Goal: Information Seeking & Learning: Compare options

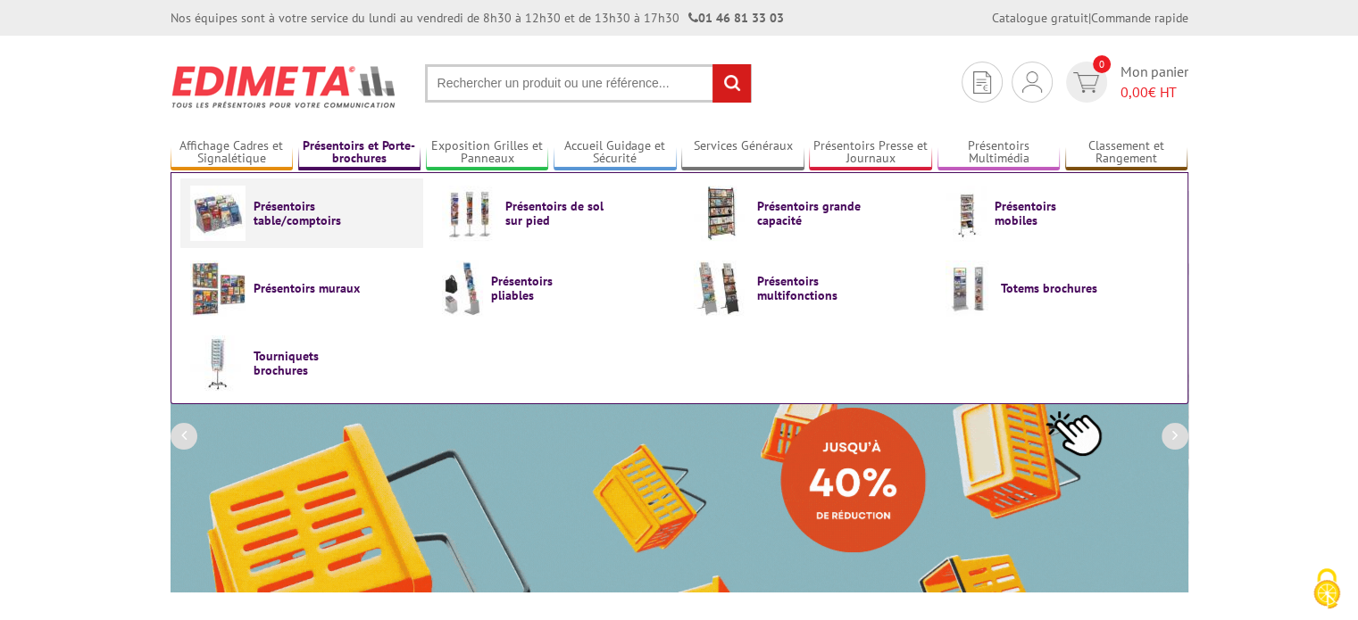
click at [310, 212] on span "Présentoirs table/comptoirs" at bounding box center [307, 213] width 107 height 29
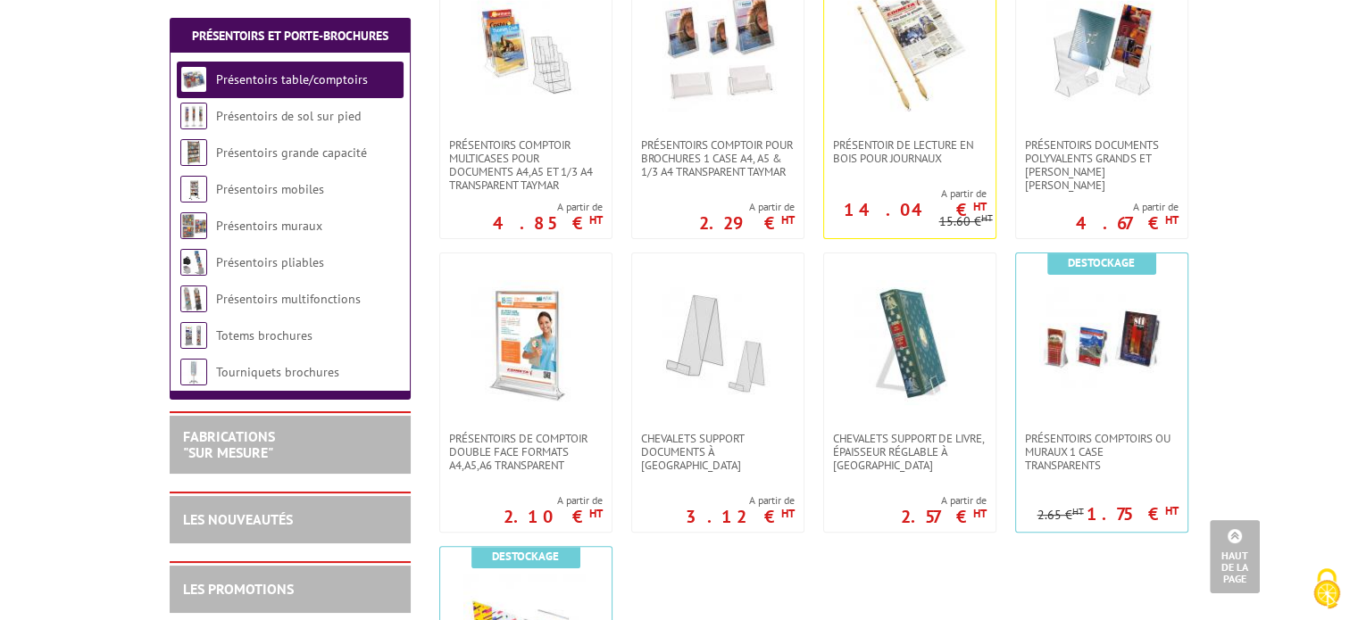
scroll to position [446, 0]
click at [531, 366] on img at bounding box center [525, 342] width 125 height 125
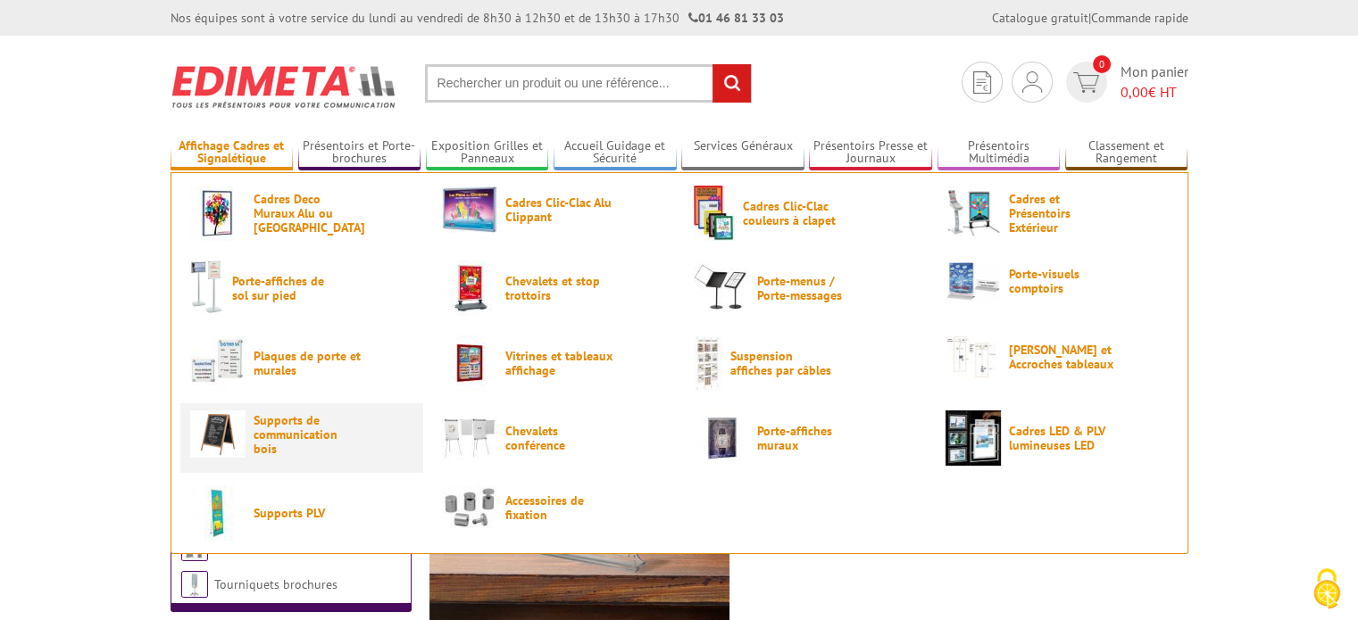
click at [293, 437] on span "Supports de communication bois" at bounding box center [307, 434] width 107 height 43
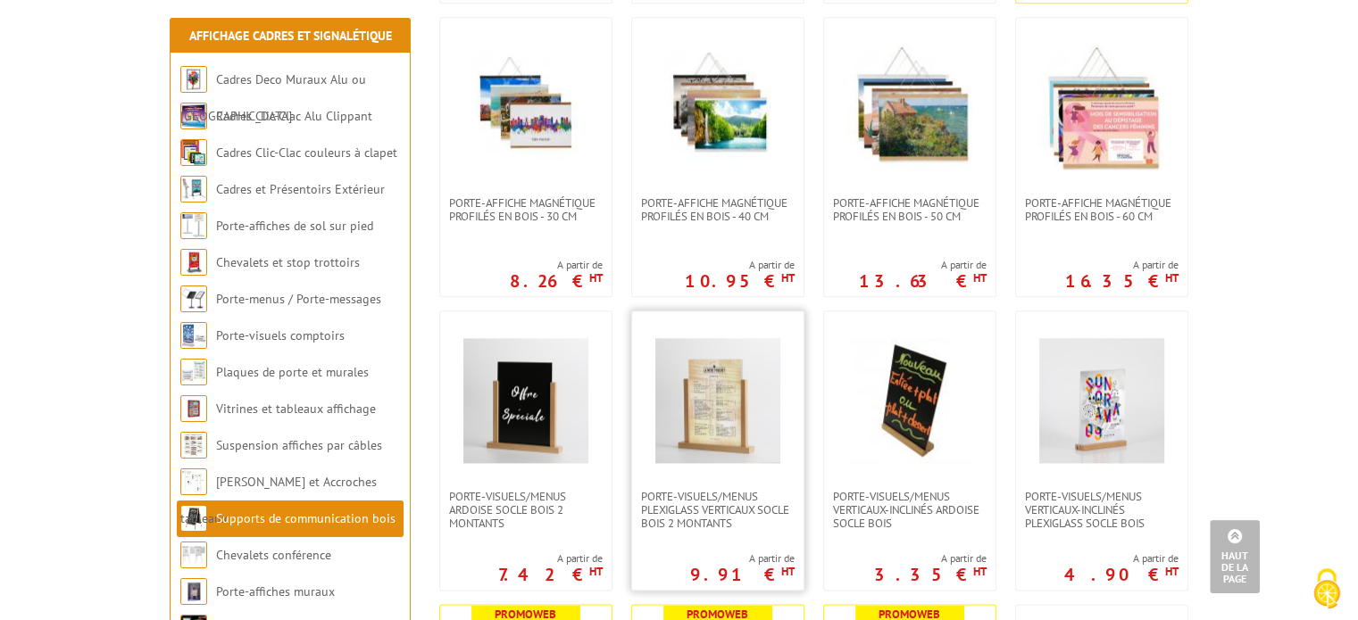
scroll to position [2232, 0]
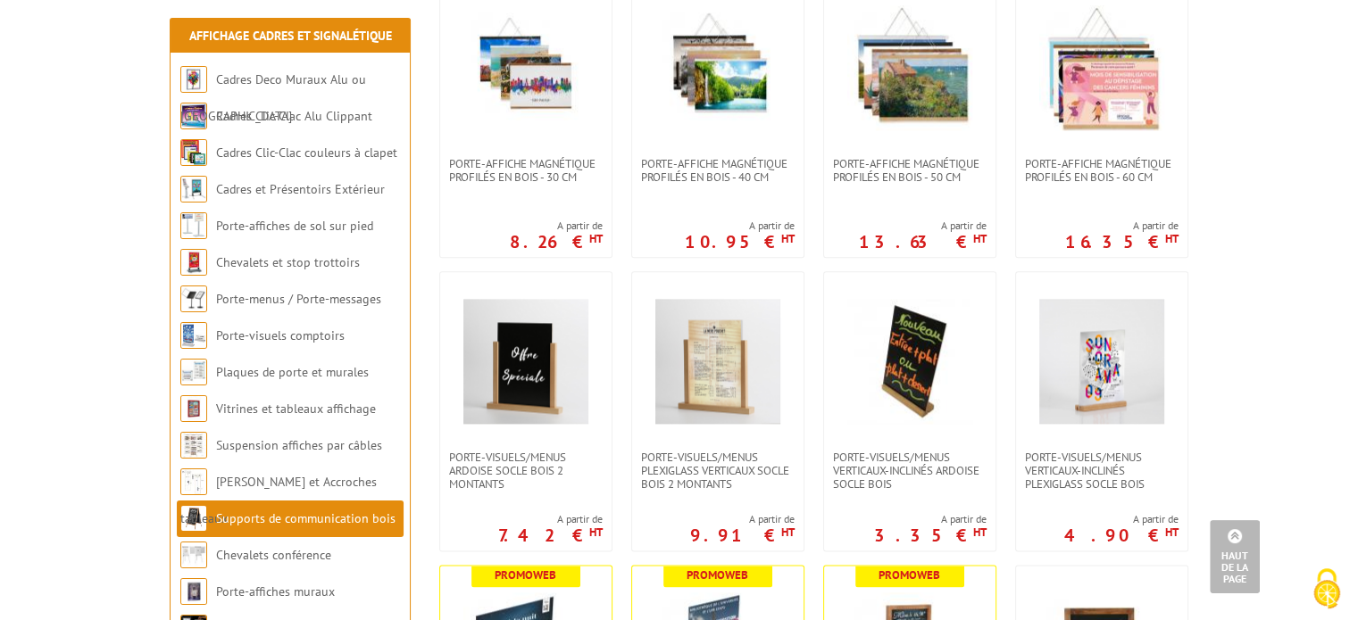
drag, startPoint x: 1080, startPoint y: 445, endPoint x: 1243, endPoint y: 473, distance: 165.0
click at [1243, 473] on body "Nos équipes sont à votre service du lundi au vendredi de 8h30 à 12h30 et de 13h…" at bounding box center [679, 26] width 1358 height 4516
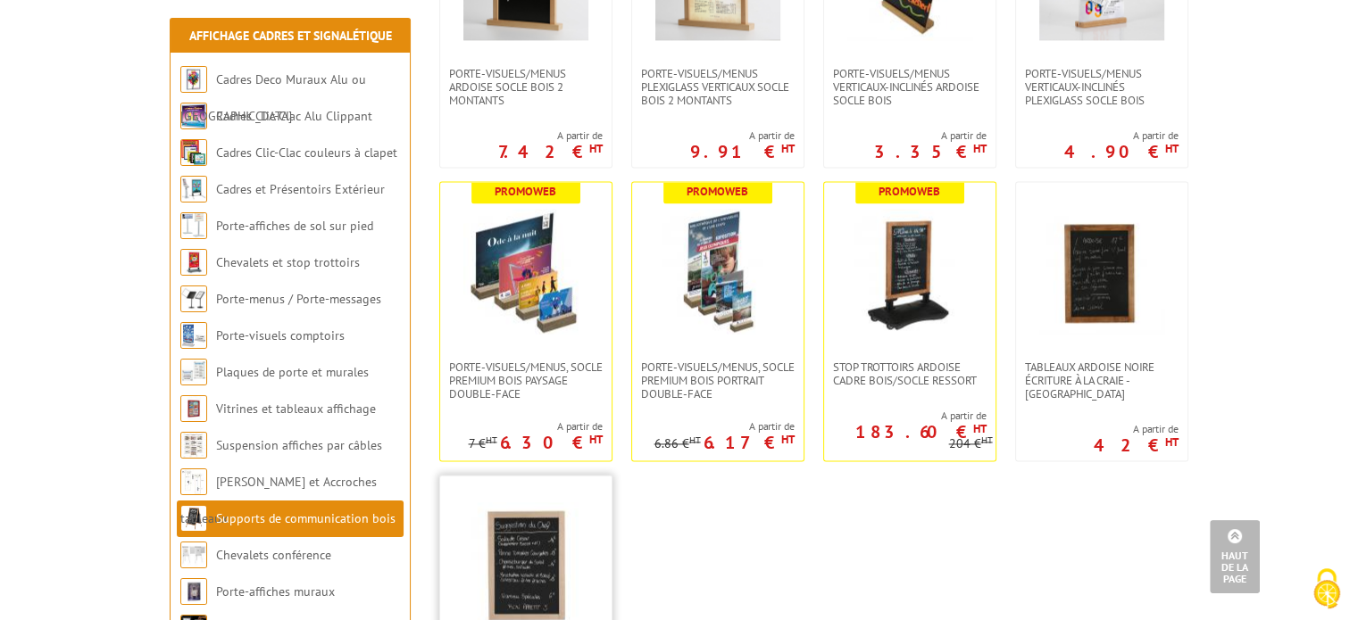
scroll to position [2678, 0]
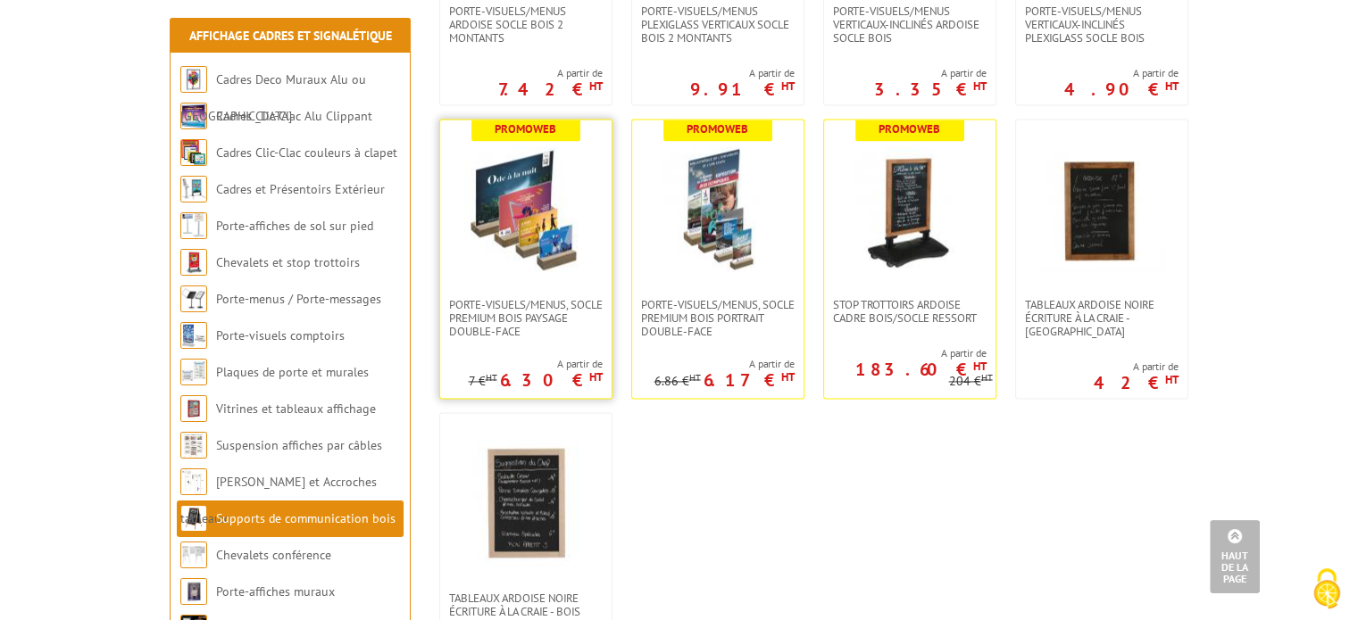
drag, startPoint x: 539, startPoint y: 313, endPoint x: 499, endPoint y: 263, distance: 64.1
click at [499, 263] on link at bounding box center [525, 209] width 171 height 179
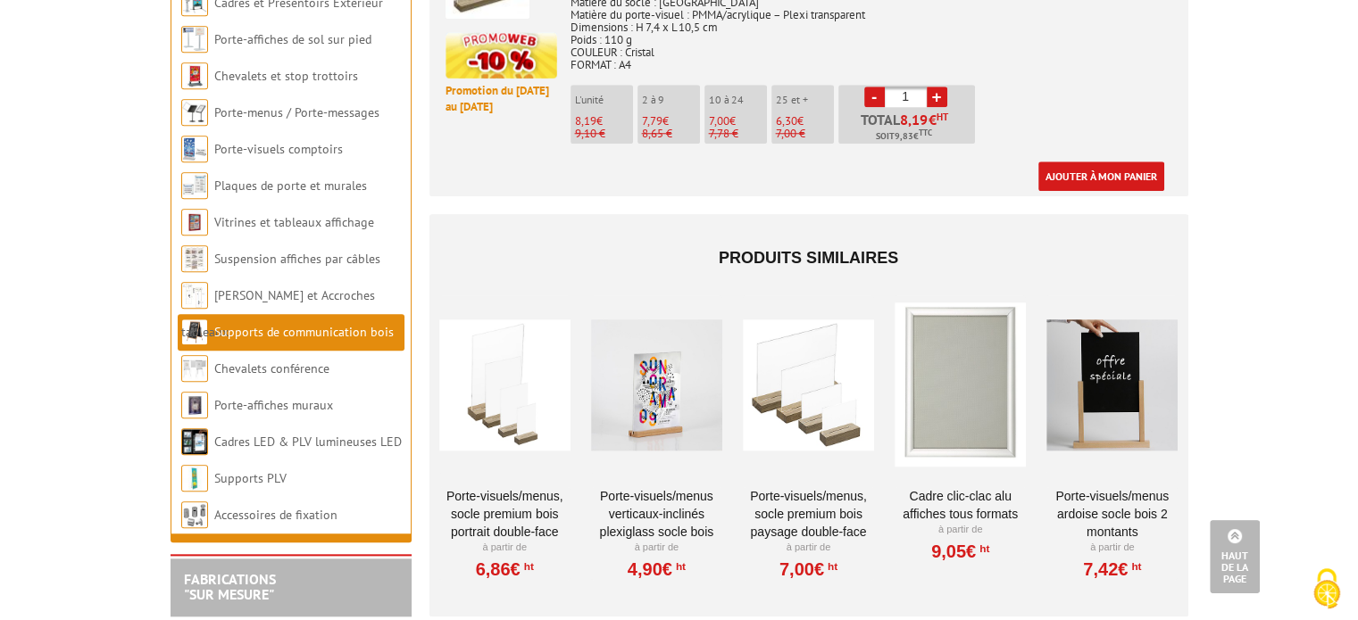
scroll to position [1071, 0]
